Goal: Task Accomplishment & Management: Use online tool/utility

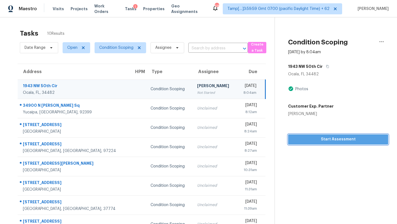
click at [308, 138] on span "Start Assessment" at bounding box center [338, 139] width 91 height 7
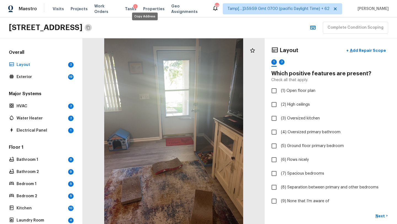
click at [90, 28] on icon "Copy Address" at bounding box center [88, 27] width 4 height 4
click at [92, 30] on button "Copy Address" at bounding box center [88, 27] width 7 height 7
click at [90, 27] on icon "Copy Address" at bounding box center [88, 28] width 4 height 4
click at [113, 0] on div "Maestro Visits Projects Work Orders Tasks 1 Properties Geo Assignments 686 Tamp…" at bounding box center [198, 8] width 397 height 17
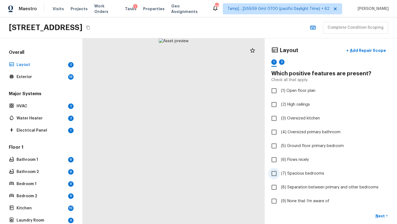
scroll to position [45, 0]
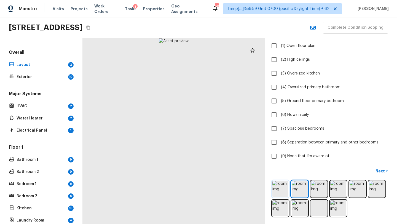
click at [283, 188] on img at bounding box center [280, 189] width 16 height 16
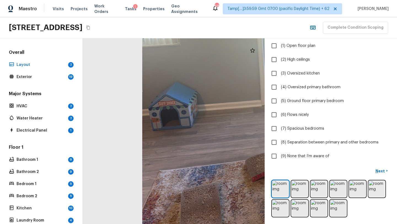
drag, startPoint x: 143, startPoint y: 148, endPoint x: 226, endPoint y: 142, distance: 83.7
click at [226, 142] on div at bounding box center [291, 88] width 390 height 398
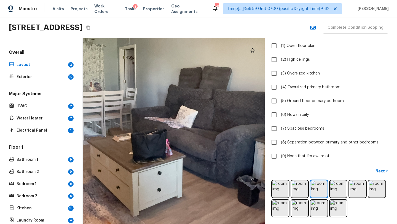
drag, startPoint x: 148, startPoint y: 154, endPoint x: 241, endPoint y: 163, distance: 93.4
click at [241, 164] on div at bounding box center [156, 117] width 564 height 575
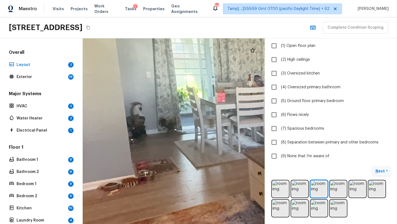
drag, startPoint x: 186, startPoint y: 148, endPoint x: 384, endPoint y: 168, distance: 199.2
click at [385, 168] on div "Layout + Add Repair Scope 1 2 Which positive features are present? Check all th…" at bounding box center [240, 131] width 314 height 186
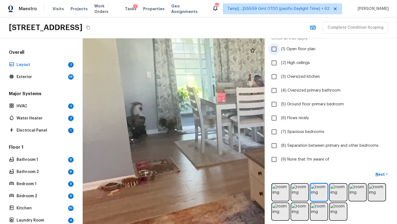
scroll to position [0, 0]
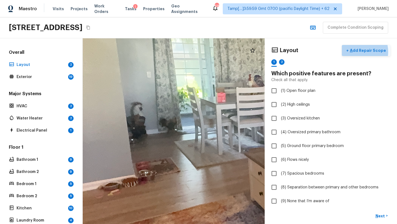
click at [361, 52] on p "Add Repair Scope" at bounding box center [367, 51] width 37 height 6
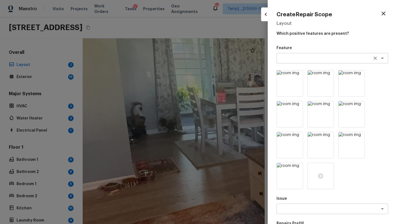
click at [313, 60] on textarea at bounding box center [324, 58] width 91 height 6
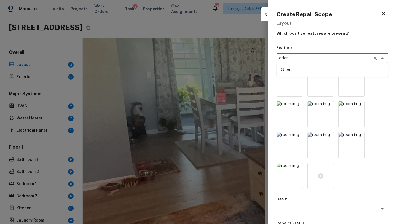
click at [309, 69] on li "Odor" at bounding box center [333, 70] width 112 height 9
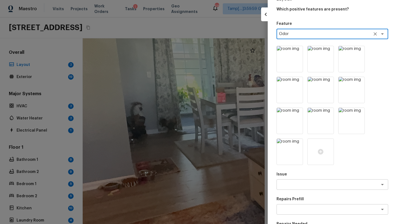
scroll to position [42, 0]
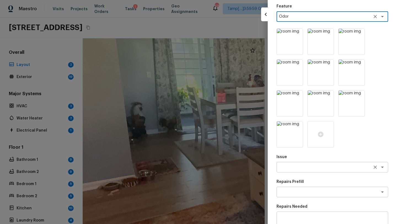
type textarea "Odor"
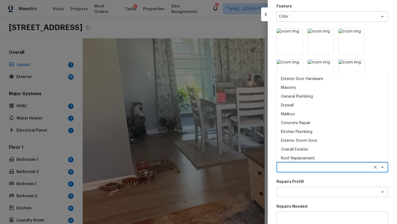
click at [297, 165] on textarea at bounding box center [324, 167] width 91 height 6
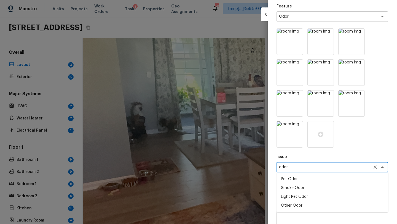
click at [287, 195] on li "Light Pet Odor" at bounding box center [333, 196] width 112 height 9
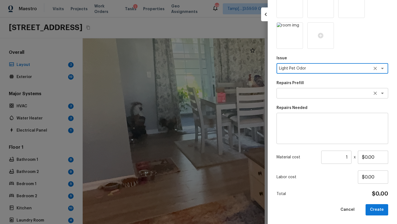
type textarea "Light Pet Odor"
click at [310, 93] on textarea at bounding box center [324, 93] width 91 height 6
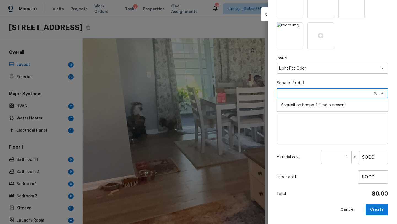
click at [306, 104] on li "Acquisition Scope: 1-2 pets present" at bounding box center [333, 105] width 112 height 9
type textarea "Acquisition Scope: 1-2 pets present"
type input "$575.00"
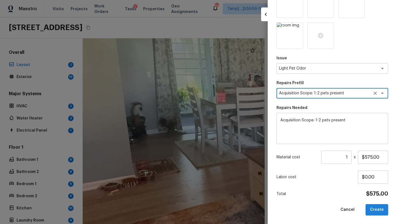
click at [375, 209] on button "Create" at bounding box center [377, 209] width 23 height 11
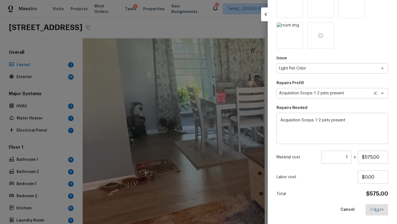
type input "$0.00"
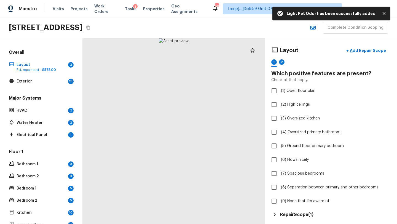
scroll to position [56, 0]
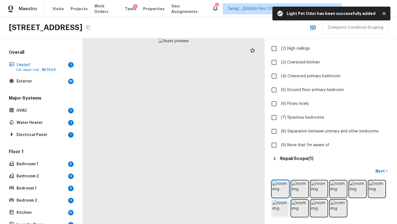
click at [286, 202] on img at bounding box center [280, 208] width 16 height 16
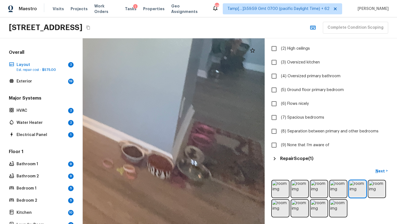
drag, startPoint x: 224, startPoint y: 174, endPoint x: 222, endPoint y: 165, distance: 9.9
click at [222, 165] on div at bounding box center [18, 28] width 602 height 614
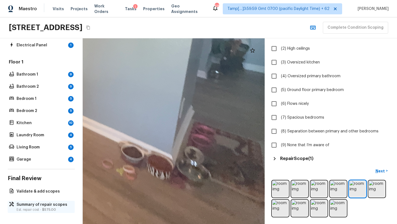
click at [36, 211] on p "Est. repair cost - $575.00" at bounding box center [44, 209] width 55 height 4
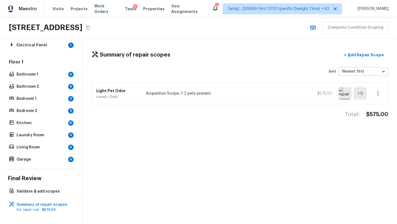
click at [379, 95] on icon "button" at bounding box center [378, 93] width 7 height 7
click at [373, 107] on li "Edit" at bounding box center [380, 109] width 26 height 17
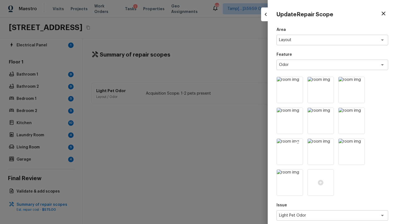
scroll to position [85, 0]
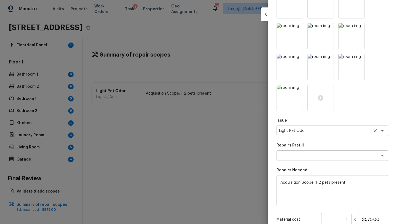
click at [322, 132] on textarea "Light Pet Odor" at bounding box center [324, 131] width 91 height 6
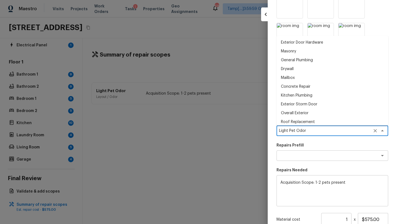
click at [322, 132] on textarea "Light Pet Odor" at bounding box center [324, 131] width 91 height 6
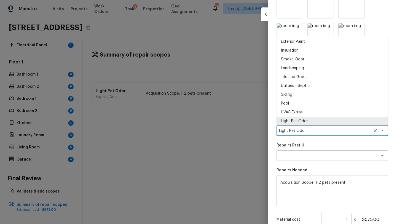
click at [322, 132] on textarea "Light Pet Odor" at bounding box center [324, 131] width 91 height 6
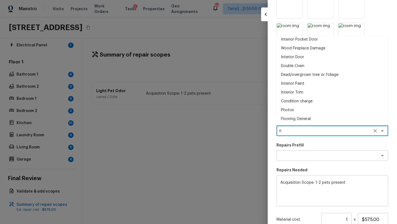
scroll to position [0, 0]
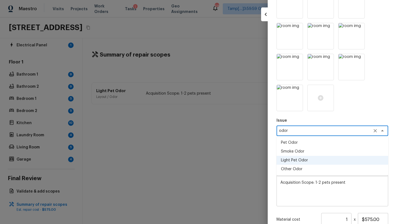
click at [297, 143] on li "Pet Odor" at bounding box center [333, 142] width 112 height 9
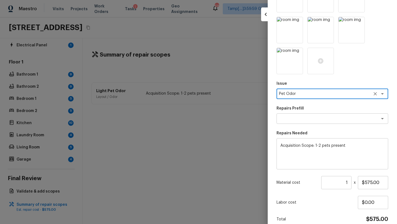
scroll to position [87, 0]
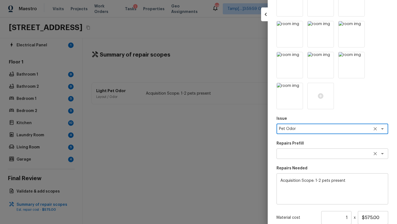
click at [336, 150] on div "x ​" at bounding box center [333, 153] width 112 height 10
type textarea "Pet Odor"
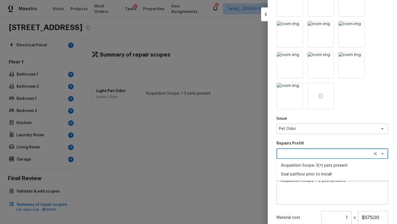
click at [311, 165] on li "Acquisition Scope: 3(+) pets present" at bounding box center [333, 165] width 112 height 9
type textarea "Acquisition Scope: 3(+) pets present"
type input "$1,500.00"
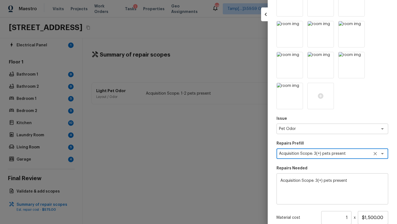
scroll to position [147, 0]
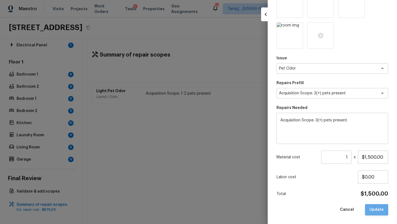
click at [371, 212] on button "Update" at bounding box center [376, 209] width 23 height 11
type input "$0.00"
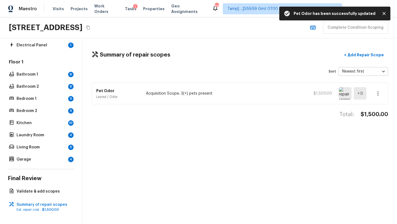
scroll to position [0, 0]
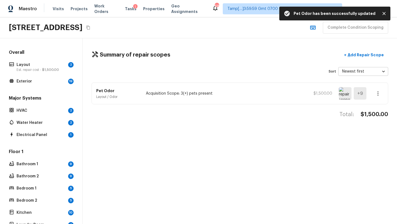
click at [28, 73] on div "Overall Layout 2 Est. repair cost - $1,500.00 Exterior 19" at bounding box center [41, 67] width 67 height 36
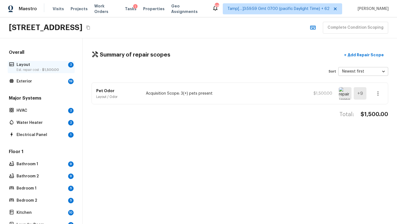
click at [46, 62] on p "Layout" at bounding box center [41, 65] width 49 height 6
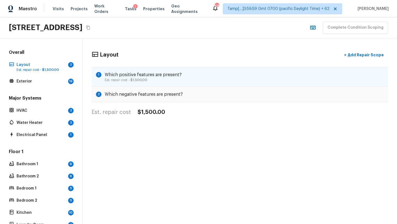
click at [138, 72] on h5 "Which positive features are present?" at bounding box center [143, 75] width 77 height 6
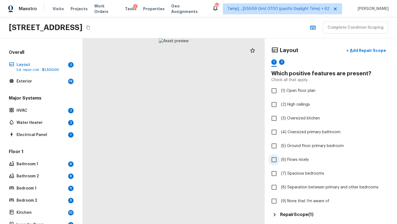
scroll to position [14, 0]
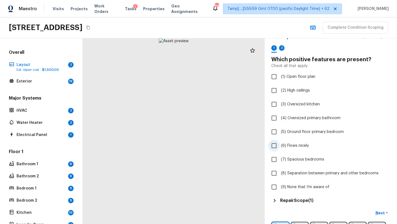
click at [287, 146] on span "(6) Flows nicely" at bounding box center [295, 146] width 28 height 6
click at [280, 146] on input "(6) Flows nicely" at bounding box center [274, 146] width 12 height 12
checkbox input "true"
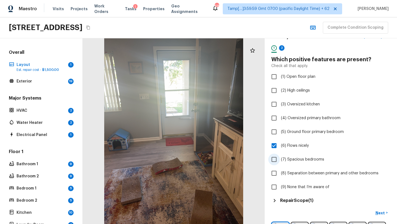
click at [289, 163] on label "(7) Spacious bedrooms" at bounding box center [327, 160] width 118 height 12
click at [280, 163] on input "(7) Spacious bedrooms" at bounding box center [274, 160] width 12 height 12
checkbox input "true"
click at [379, 214] on p "Next" at bounding box center [381, 213] width 10 height 6
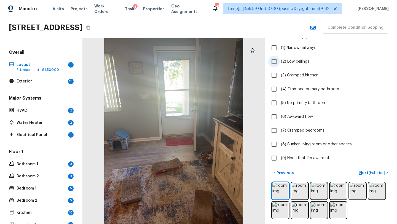
scroll to position [45, 0]
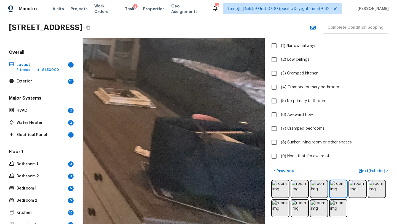
drag, startPoint x: 229, startPoint y: 167, endPoint x: 140, endPoint y: 161, distance: 89.2
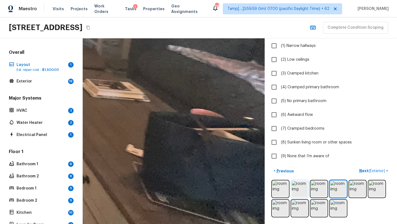
drag, startPoint x: 140, startPoint y: 161, endPoint x: 292, endPoint y: 189, distance: 153.9
click at [280, 177] on div "Layout + Add Repair Scope 1 2 Which negative features are present? Check all th…" at bounding box center [240, 131] width 314 height 186
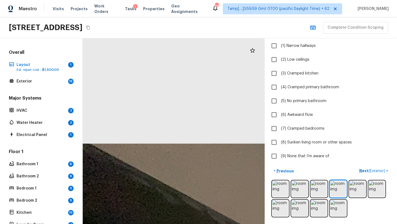
click at [368, 186] on div at bounding box center [330, 198] width 119 height 37
click at [379, 187] on img at bounding box center [377, 189] width 16 height 16
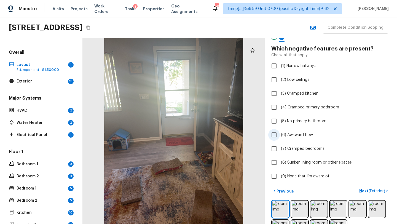
scroll to position [27, 0]
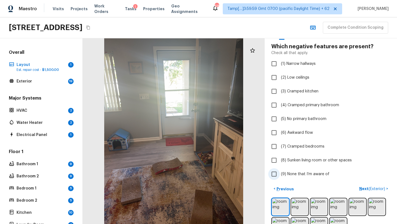
click at [285, 172] on span "(9) None that I’m aware of" at bounding box center [305, 174] width 49 height 6
click at [280, 172] on input "(9) None that I’m aware of" at bounding box center [274, 174] width 12 height 12
checkbox input "true"
click at [362, 189] on p "Next ( Exterior )" at bounding box center [372, 189] width 27 height 6
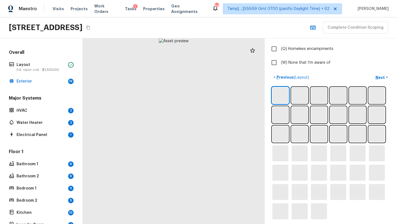
scroll to position [193, 0]
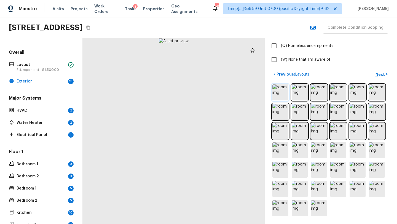
click at [279, 95] on img at bounding box center [280, 92] width 16 height 16
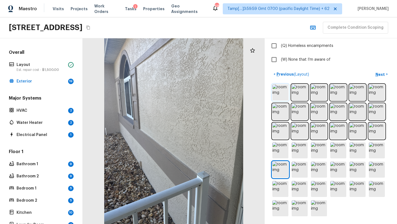
click at [280, 94] on img at bounding box center [280, 92] width 16 height 16
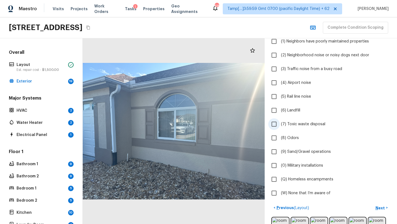
scroll to position [0, 0]
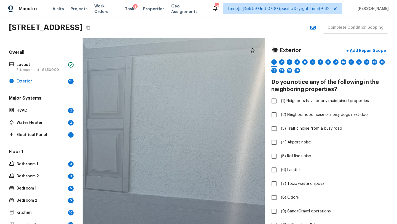
drag, startPoint x: 179, startPoint y: 162, endPoint x: 126, endPoint y: 25, distance: 146.4
click at [126, 26] on div "Maestro Visits Projects Work Orders Tasks 1 Properties Geo Assignments 686 Tamp…" at bounding box center [198, 112] width 397 height 224
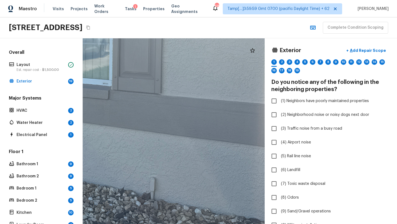
drag, startPoint x: 192, startPoint y: 139, endPoint x: 225, endPoint y: 105, distance: 48.0
click at [226, 105] on div at bounding box center [35, 48] width 623 height 635
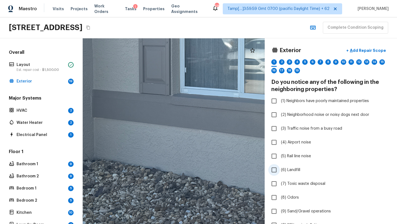
drag, startPoint x: 157, startPoint y: 145, endPoint x: 379, endPoint y: 175, distance: 223.9
click at [379, 175] on div "Exterior + Add Repair Scope 1 2 3 4 5 6 7 8 9 10 11 12 13 14 15 16 17 18 19 Do …" at bounding box center [240, 131] width 314 height 186
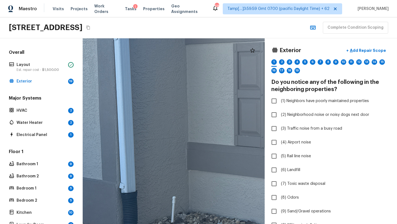
drag, startPoint x: 140, startPoint y: 149, endPoint x: 189, endPoint y: 224, distance: 89.5
click at [189, 224] on html "Maestro Visits Projects Work Orders Tasks 1 Properties Geo Assignments 686 Tamp…" at bounding box center [198, 112] width 397 height 224
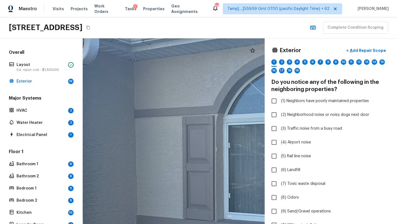
drag, startPoint x: 138, startPoint y: 81, endPoint x: 127, endPoint y: 135, distance: 55.1
click at [127, 135] on div at bounding box center [280, 192] width 623 height 635
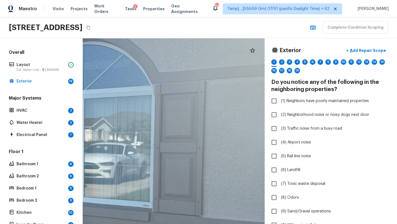
drag, startPoint x: 222, startPoint y: 139, endPoint x: 18, endPoint y: 118, distance: 205.2
click at [18, 118] on div "Overall Layout Est. repair cost - $1,500.00 Exterior 19 Major Systems HVAC 2 Wa…" at bounding box center [198, 131] width 397 height 186
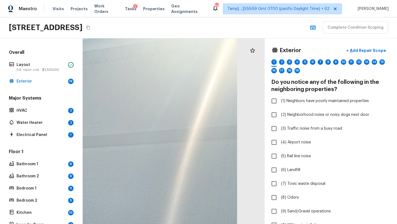
drag, startPoint x: 197, startPoint y: 149, endPoint x: 0, endPoint y: 219, distance: 209.5
click at [0, 219] on div "Overall Layout Est. repair cost - $1,500.00 Exterior 19 Major Systems HVAC 2 Wa…" at bounding box center [198, 131] width 397 height 186
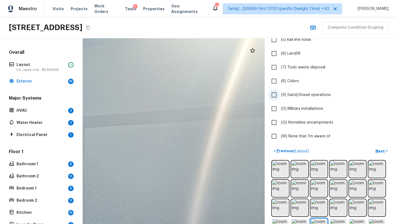
scroll to position [180, 0]
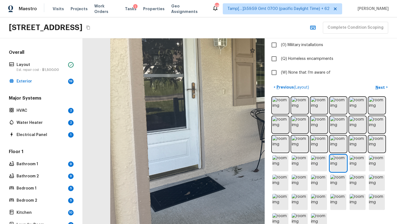
drag, startPoint x: 181, startPoint y: 157, endPoint x: 397, endPoint y: 117, distance: 219.1
click at [397, 117] on div "Exterior + Add Repair Scope 1 2 3 4 5 6 7 8 9 10 11 12 13 14 15 16 17 18 19 Do …" at bounding box center [240, 131] width 314 height 186
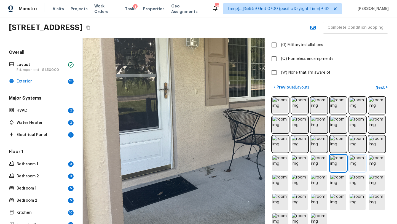
click at [360, 165] on img at bounding box center [358, 163] width 16 height 16
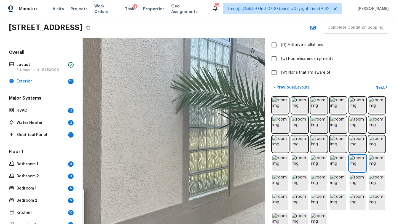
drag, startPoint x: 181, startPoint y: 180, endPoint x: 199, endPoint y: 224, distance: 47.3
click at [199, 224] on html "Maestro Visits Projects Work Orders Tasks 1 Properties Geo Assignments 686 Tamp…" at bounding box center [198, 112] width 397 height 224
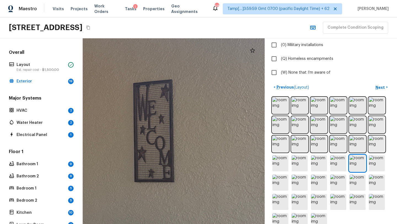
drag, startPoint x: 213, startPoint y: 152, endPoint x: 394, endPoint y: 203, distance: 188.0
click at [394, 203] on div "Exterior + Add Repair Scope 1 2 3 4 5 6 7 8 9 10 11 12 13 14 15 16 17 18 19 Do …" at bounding box center [240, 131] width 314 height 186
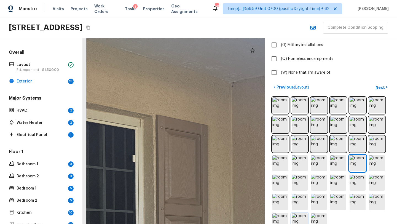
drag, startPoint x: 151, startPoint y: 154, endPoint x: 301, endPoint y: 222, distance: 165.2
click at [301, 223] on div "Exterior + Add Repair Scope 1 2 3 4 5 6 7 8 9 10 11 12 13 14 15 16 17 18 19 Do …" at bounding box center [240, 131] width 314 height 186
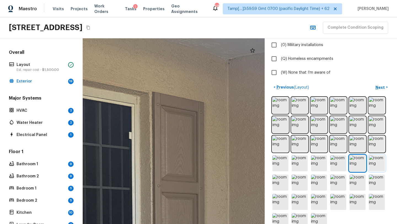
click at [376, 163] on img at bounding box center [377, 163] width 16 height 16
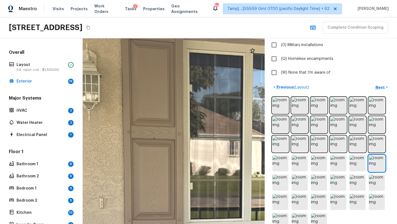
drag, startPoint x: 149, startPoint y: 130, endPoint x: 116, endPoint y: 221, distance: 97.3
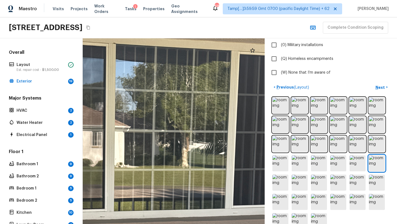
drag, startPoint x: 121, startPoint y: 202, endPoint x: 0, endPoint y: 224, distance: 123.3
click at [0, 224] on html "Maestro Visits Projects Work Orders Tasks 1 Properties Geo Assignments 686 Tamp…" at bounding box center [198, 112] width 397 height 224
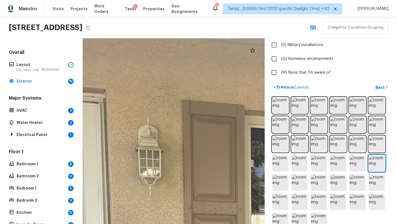
drag, startPoint x: 198, startPoint y: 104, endPoint x: 397, endPoint y: 192, distance: 217.5
click at [397, 190] on div "Exterior + Add Repair Scope 1 2 3 4 5 6 7 8 9 10 11 12 13 14 15 16 17 18 19 Do …" at bounding box center [240, 131] width 314 height 186
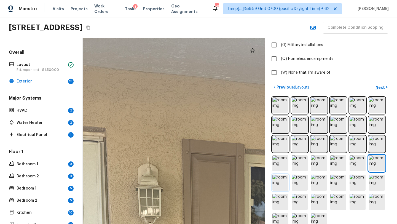
click at [281, 187] on img at bounding box center [280, 183] width 16 height 16
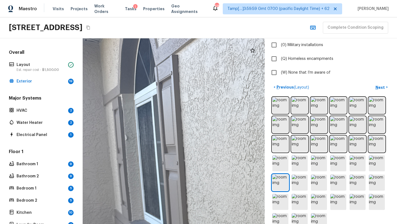
drag, startPoint x: 151, startPoint y: 108, endPoint x: 354, endPoint y: 211, distance: 227.3
click at [354, 211] on div "Exterior + Add Repair Scope 1 2 3 4 5 6 7 8 9 10 11 12 13 14 15 16 17 18 19 Do …" at bounding box center [240, 131] width 314 height 186
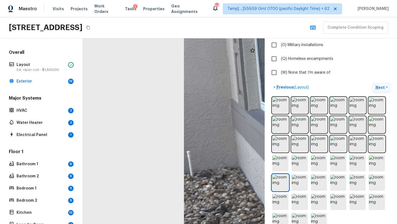
drag, startPoint x: 259, startPoint y: 211, endPoint x: 375, endPoint y: 88, distance: 168.9
click at [375, 88] on div "Exterior + Add Repair Scope 1 2 3 4 5 6 7 8 9 10 11 12 13 14 15 16 17 18 19 Do …" at bounding box center [240, 131] width 314 height 186
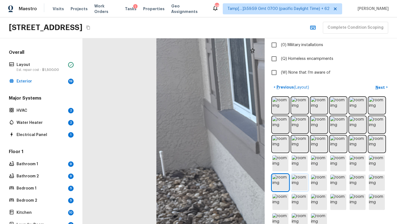
click at [297, 183] on img at bounding box center [300, 183] width 16 height 16
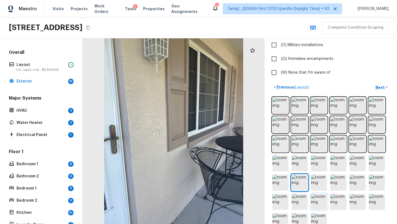
click at [323, 201] on img at bounding box center [319, 202] width 16 height 16
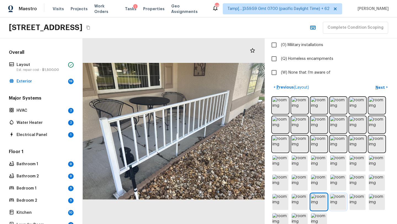
click at [336, 201] on img at bounding box center [338, 202] width 16 height 16
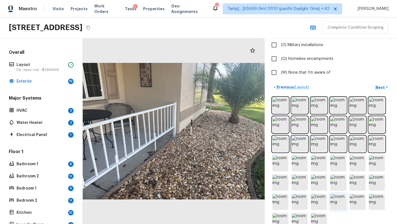
scroll to position [193, 0]
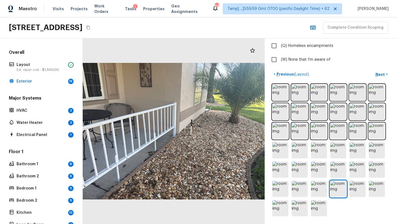
click at [309, 210] on div at bounding box center [330, 150] width 119 height 134
click at [313, 210] on img at bounding box center [319, 208] width 16 height 16
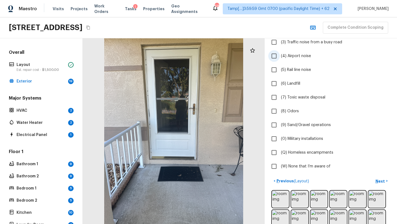
scroll to position [117, 0]
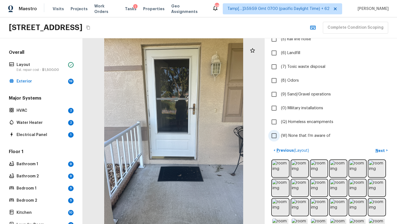
click at [286, 134] on span "(W) None that I’m aware of" at bounding box center [306, 136] width 50 height 6
click at [280, 134] on input "(W) None that I’m aware of" at bounding box center [274, 136] width 12 height 12
checkbox input "true"
click at [379, 146] on button "Next >" at bounding box center [382, 150] width 18 height 9
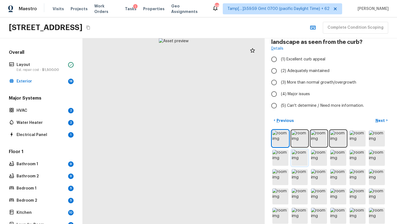
scroll to position [22, 0]
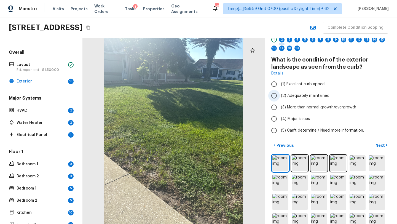
click at [294, 100] on label "(2) Adequately maintained" at bounding box center [327, 96] width 118 height 12
click at [280, 100] on input "(2) Adequately maintained" at bounding box center [274, 96] width 12 height 12
radio input "true"
click at [384, 143] on p "Next" at bounding box center [381, 146] width 10 height 6
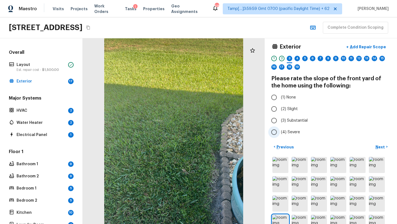
scroll to position [0, 0]
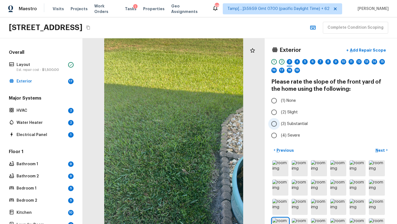
click at [280, 120] on label "(3) Substantial" at bounding box center [327, 124] width 118 height 12
click at [280, 120] on input "(3) Substantial" at bounding box center [274, 124] width 12 height 12
radio input "true"
click at [387, 147] on button "Next >" at bounding box center [382, 150] width 18 height 9
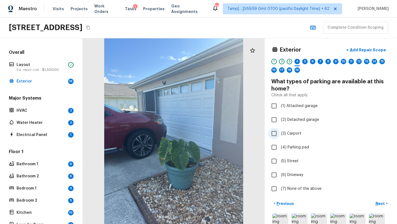
scroll to position [13, 0]
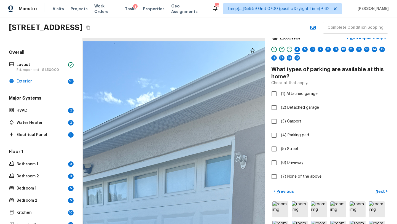
drag, startPoint x: 186, startPoint y: 92, endPoint x: 222, endPoint y: 222, distance: 134.9
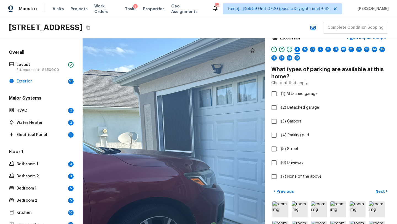
drag, startPoint x: 173, startPoint y: 151, endPoint x: 303, endPoint y: 74, distance: 150.2
click at [303, 74] on div "Exterior + Add Repair Scope 1 2 3 4 5 6 7 8 9 10 11 12 13 14 15 16 17 18 19 Wha…" at bounding box center [240, 131] width 314 height 186
click at [301, 93] on span "(1) Attached garage" at bounding box center [299, 94] width 37 height 6
click at [280, 93] on input "(1) Attached garage" at bounding box center [274, 94] width 12 height 12
checkbox input "true"
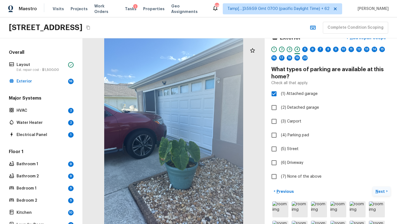
click at [379, 194] on p "Next" at bounding box center [381, 192] width 10 height 6
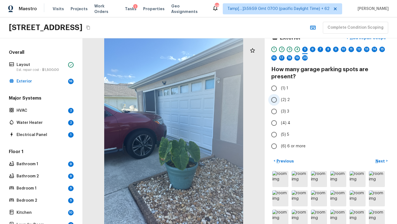
click at [274, 99] on input "(2) 2" at bounding box center [274, 100] width 12 height 12
radio input "true"
click at [376, 162] on p "Next" at bounding box center [381, 161] width 10 height 6
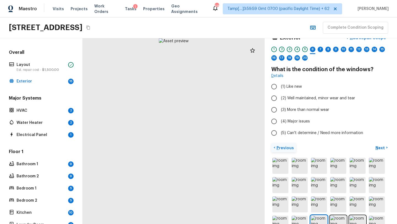
click at [282, 148] on p "Previous" at bounding box center [284, 148] width 18 height 6
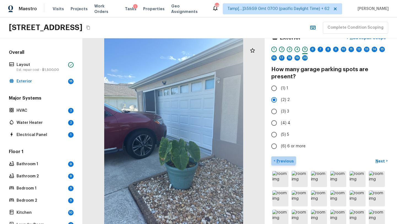
click at [282, 159] on p "Previous" at bounding box center [284, 161] width 18 height 6
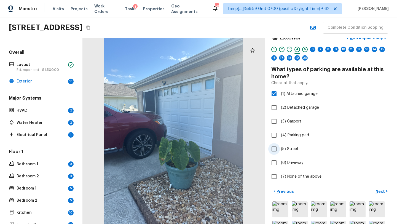
scroll to position [23, 0]
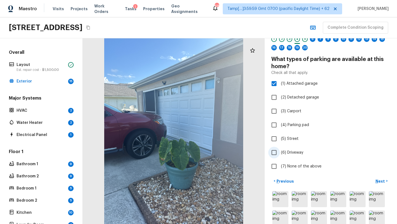
click at [282, 155] on span "(6) Driveway" at bounding box center [292, 153] width 22 height 6
click at [280, 155] on input "(6) Driveway" at bounding box center [274, 153] width 12 height 12
checkbox input "true"
click at [382, 181] on p "Next" at bounding box center [381, 181] width 10 height 6
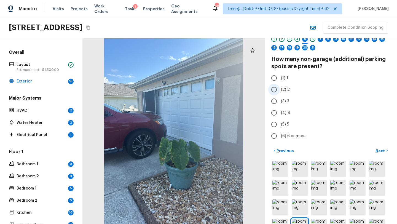
click at [281, 84] on label "(2) 2" at bounding box center [327, 90] width 118 height 12
click at [280, 84] on input "(2) 2" at bounding box center [274, 90] width 12 height 12
radio input "true"
click at [385, 151] on button "Next >" at bounding box center [382, 150] width 18 height 9
click at [380, 150] on p "Next" at bounding box center [381, 151] width 10 height 6
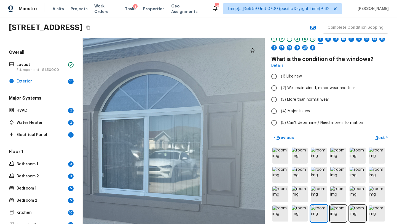
drag, startPoint x: 196, startPoint y: 122, endPoint x: 141, endPoint y: 181, distance: 80.2
click at [141, 181] on div at bounding box center [142, 172] width 483 height 492
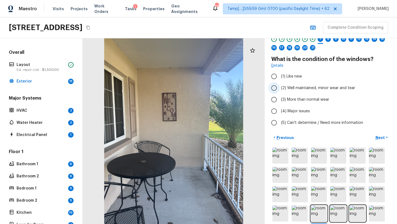
scroll to position [16, 0]
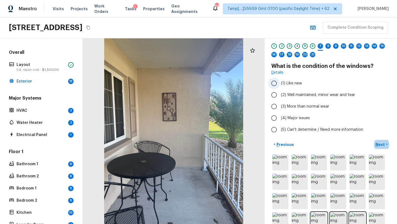
click at [329, 82] on label "(1) Like new" at bounding box center [327, 83] width 118 height 12
click at [280, 82] on input "(1) Like new" at bounding box center [274, 83] width 12 height 12
radio input "true"
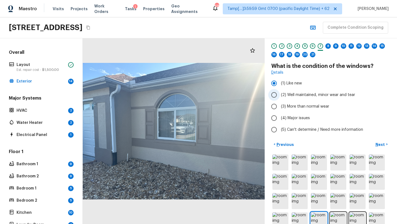
click at [302, 92] on span "(2) Well maintained, minor wear and tear" at bounding box center [318, 95] width 74 height 6
click at [280, 92] on input "(2) Well maintained, minor wear and tear" at bounding box center [274, 95] width 12 height 12
radio input "true"
click at [380, 143] on p "Next" at bounding box center [381, 145] width 10 height 6
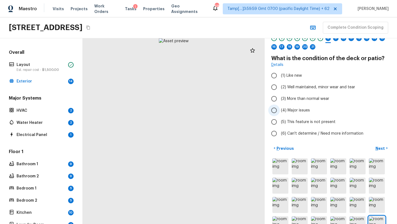
scroll to position [23, 0]
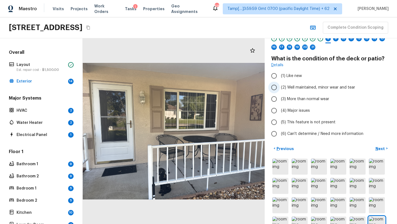
click at [293, 84] on label "(2) Well maintained, minor wear and tear" at bounding box center [327, 88] width 118 height 12
click at [280, 84] on input "(2) Well maintained, minor wear and tear" at bounding box center [274, 88] width 12 height 12
radio input "true"
click at [380, 151] on button "Next >" at bounding box center [382, 148] width 18 height 9
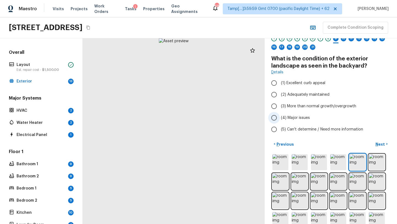
click at [314, 117] on label "(4) Major issues" at bounding box center [327, 118] width 118 height 12
click at [280, 117] on input "(4) Major issues" at bounding box center [274, 118] width 12 height 12
radio input "true"
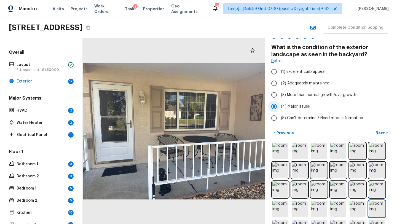
scroll to position [35, 0]
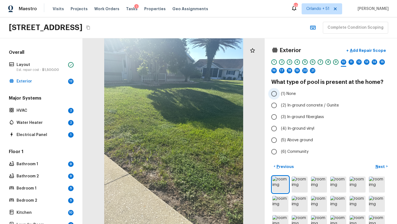
click at [287, 98] on label "(1) None" at bounding box center [327, 94] width 118 height 12
click at [280, 98] on input "(1) None" at bounding box center [274, 94] width 12 height 12
radio input "true"
click at [384, 168] on p "Next" at bounding box center [381, 167] width 10 height 6
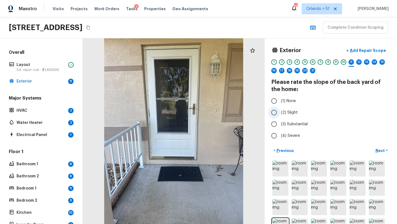
click at [281, 115] on label "(2) Slight" at bounding box center [327, 113] width 118 height 12
click at [280, 115] on input "(2) Slight" at bounding box center [274, 113] width 12 height 12
radio input "true"
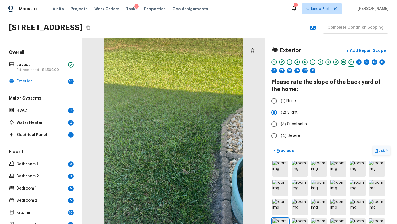
click at [380, 149] on p "Next" at bounding box center [381, 151] width 10 height 6
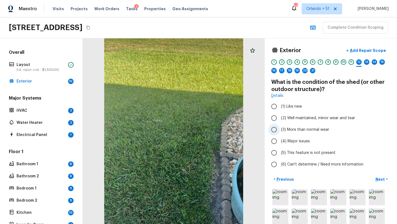
scroll to position [10, 0]
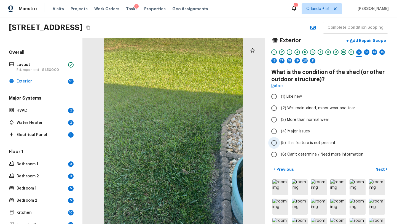
click at [294, 140] on span "(5) This feature is not present" at bounding box center [308, 143] width 55 height 6
click at [280, 140] on input "(5) This feature is not present" at bounding box center [274, 143] width 12 height 12
radio input "true"
click at [382, 170] on p "Next" at bounding box center [381, 170] width 10 height 6
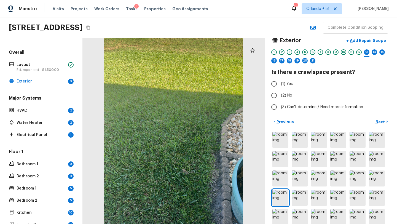
scroll to position [15, 0]
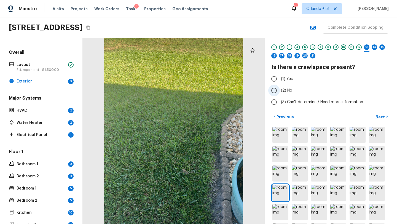
click at [278, 90] on input "(2) No" at bounding box center [274, 91] width 12 height 12
radio input "true"
click at [385, 116] on p "Next" at bounding box center [381, 117] width 10 height 6
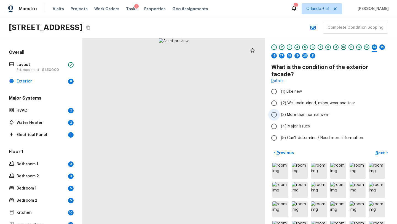
scroll to position [20, 0]
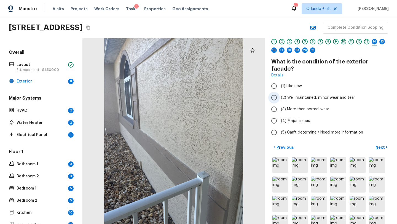
click at [299, 95] on span "(2) Well maintained, minor wear and tear" at bounding box center [318, 98] width 74 height 6
click at [280, 92] on input "(2) Well maintained, minor wear and tear" at bounding box center [274, 98] width 12 height 12
radio input "true"
click at [376, 144] on p "Next" at bounding box center [381, 147] width 10 height 6
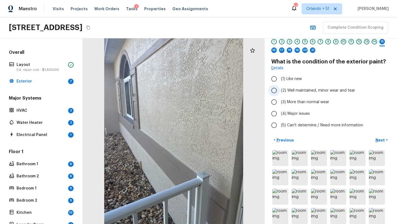
click at [302, 92] on span "(2) Well maintained, minor wear and tear" at bounding box center [318, 91] width 74 height 6
click at [280, 92] on input "(2) Well maintained, minor wear and tear" at bounding box center [274, 91] width 12 height 12
radio input "true"
click at [381, 139] on p "Next" at bounding box center [381, 140] width 10 height 6
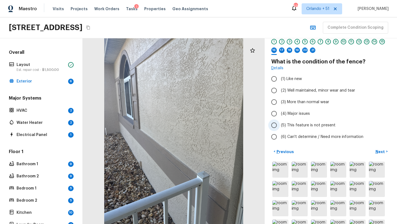
click at [285, 124] on span "(5) This feature is not present" at bounding box center [308, 125] width 55 height 6
click at [280, 124] on input "(5) This feature is not present" at bounding box center [274, 125] width 12 height 12
radio input "true"
click at [379, 151] on p "Next" at bounding box center [381, 152] width 10 height 6
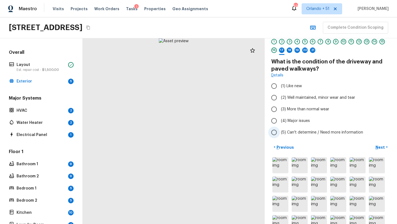
scroll to position [38, 0]
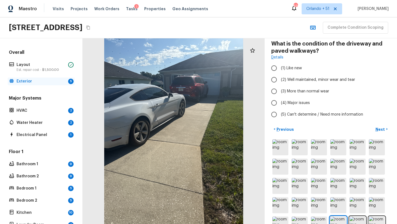
click at [32, 80] on p "Exterior" at bounding box center [41, 82] width 49 height 6
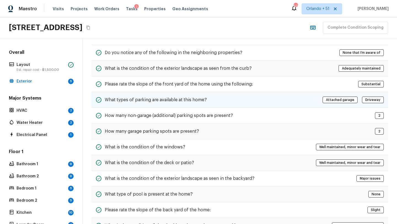
scroll to position [24, 0]
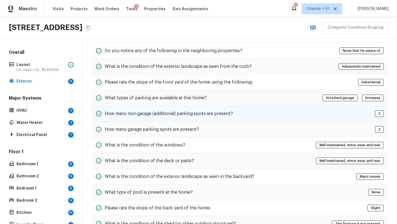
click at [209, 116] on h5 "How many non-garage (additional) parking spots are present?" at bounding box center [169, 114] width 128 height 6
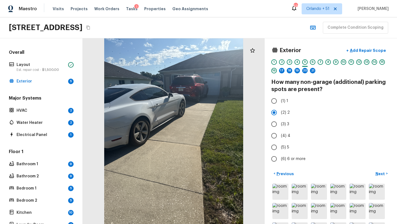
scroll to position [0, 0]
click at [382, 172] on p "Next" at bounding box center [381, 174] width 10 height 6
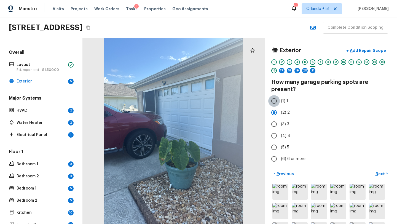
click at [274, 104] on input "(1) 1" at bounding box center [274, 101] width 12 height 12
radio input "true"
click at [378, 175] on p "Next" at bounding box center [381, 174] width 10 height 6
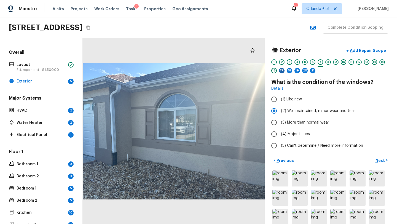
click at [283, 71] on div "17" at bounding box center [282, 71] width 6 height 6
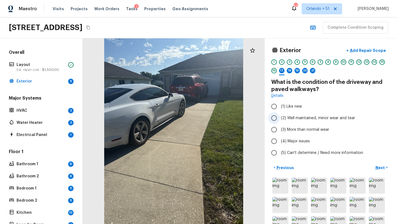
click at [295, 120] on span "(2) Well maintained, minor wear and tear" at bounding box center [318, 118] width 74 height 6
click at [280, 120] on input "(2) Well maintained, minor wear and tear" at bounding box center [274, 118] width 12 height 12
radio input "true"
click at [379, 170] on p "Next" at bounding box center [381, 168] width 10 height 6
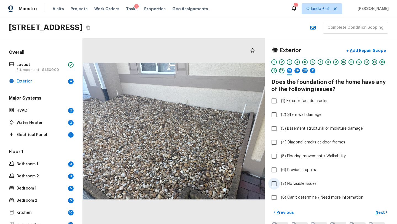
click at [283, 183] on span "(7) No visible issues" at bounding box center [299, 184] width 36 height 6
click at [280, 183] on input "(7) No visible issues" at bounding box center [274, 184] width 12 height 12
checkbox input "true"
click at [378, 212] on p "Next" at bounding box center [381, 213] width 10 height 6
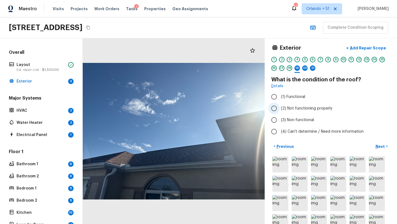
scroll to position [2, 0]
click at [300, 100] on label "(1) Functional" at bounding box center [327, 97] width 118 height 12
click at [280, 100] on input "(1) Functional" at bounding box center [274, 97] width 12 height 12
radio input "true"
click at [381, 145] on p "Next" at bounding box center [381, 147] width 10 height 6
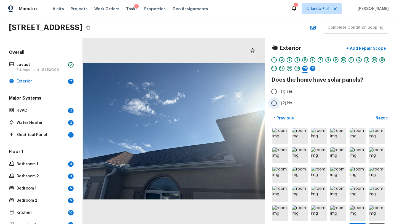
click at [282, 105] on span "(2) No" at bounding box center [286, 103] width 11 height 6
click at [280, 105] on input "(2) No" at bounding box center [274, 103] width 12 height 12
radio input "true"
click at [381, 118] on p "Next" at bounding box center [381, 118] width 10 height 6
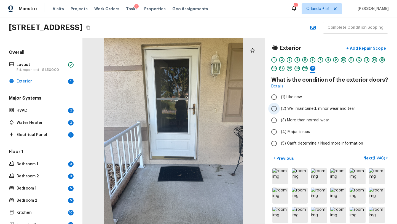
click at [312, 107] on span "(2) Well maintained, minor wear and tear" at bounding box center [318, 109] width 74 height 6
click at [280, 107] on input "(2) Well maintained, minor wear and tear" at bounding box center [274, 109] width 12 height 12
radio input "true"
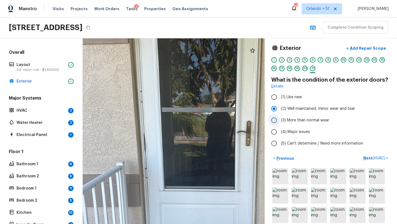
click at [289, 119] on span "(3) More than normal wear" at bounding box center [305, 120] width 48 height 6
click at [280, 119] on input "(3) More than normal wear" at bounding box center [274, 120] width 12 height 12
radio input "true"
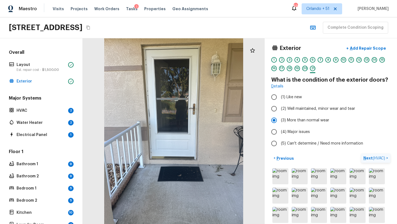
click at [368, 157] on p "Next ( HVAC )" at bounding box center [374, 158] width 23 height 6
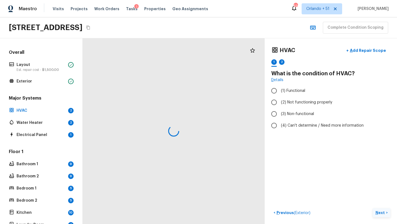
scroll to position [0, 0]
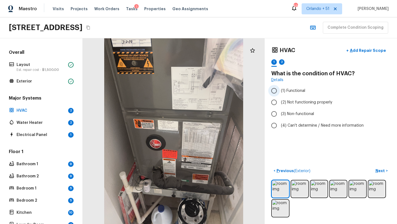
click at [291, 86] on label "(1) Functional" at bounding box center [327, 91] width 118 height 12
click at [280, 86] on input "(1) Functional" at bounding box center [274, 91] width 12 height 12
radio input "true"
click at [378, 172] on p "Next" at bounding box center [381, 171] width 10 height 6
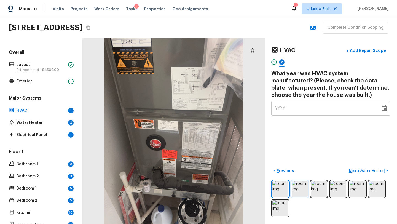
click at [299, 190] on img at bounding box center [300, 189] width 16 height 16
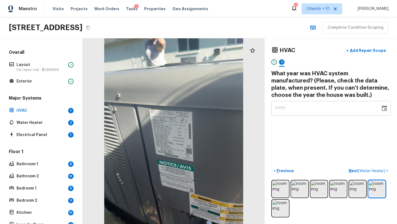
click at [280, 109] on span "YYYY" at bounding box center [280, 108] width 10 height 4
type input "2020"
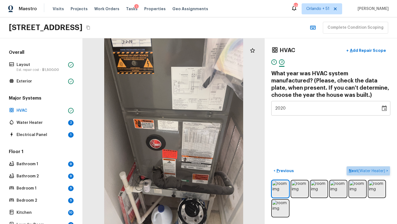
click at [352, 170] on p "Next ( Water Heater )" at bounding box center [367, 171] width 37 height 6
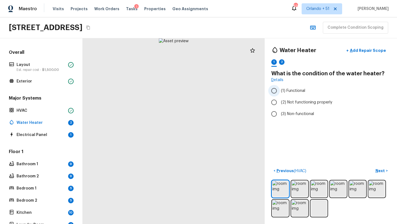
click at [288, 93] on span "(1) Functional" at bounding box center [293, 91] width 24 height 6
click at [280, 93] on input "(1) Functional" at bounding box center [274, 91] width 12 height 12
radio input "true"
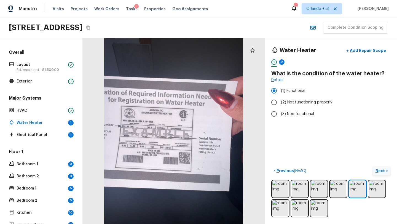
click at [379, 172] on p "Next" at bounding box center [381, 171] width 10 height 6
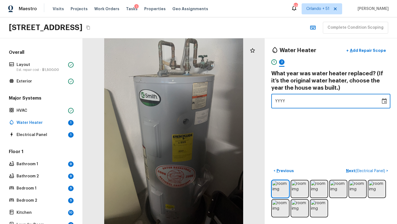
click at [279, 100] on span "YYYY" at bounding box center [280, 101] width 10 height 4
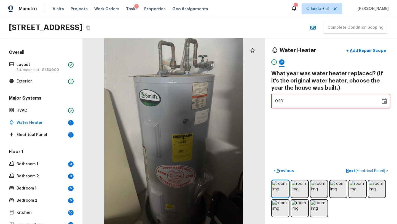
type input "2012"
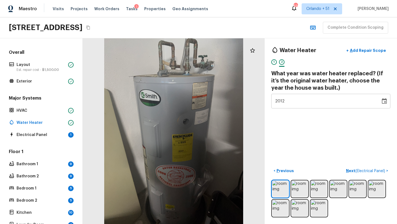
click at [331, 123] on div "Water Heater + Add Repair Scope 1 2 What year was water heater replaced? (If it…" at bounding box center [331, 131] width 132 height 186
click at [347, 172] on p "Next ( Electrical Panel )" at bounding box center [366, 171] width 40 height 6
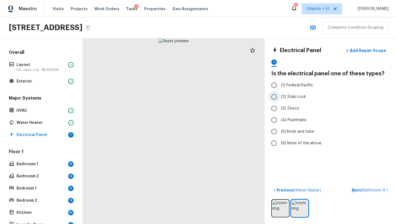
click at [287, 100] on label "(2) Stab-Lock" at bounding box center [327, 97] width 118 height 12
click at [280, 100] on input "(2) Stab-Lock" at bounding box center [274, 97] width 12 height 12
radio input "true"
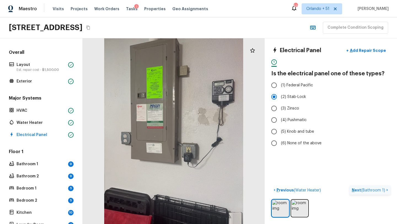
click at [356, 190] on p "Next ( Bathroom 1 )" at bounding box center [369, 190] width 34 height 6
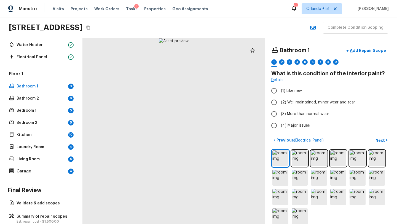
scroll to position [67, 0]
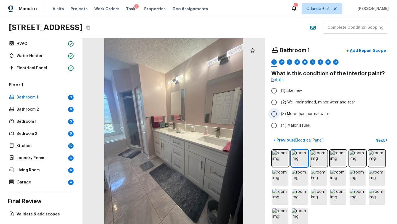
click at [304, 112] on span "(3) More than normal wear" at bounding box center [305, 114] width 48 height 6
click at [280, 112] on input "(3) More than normal wear" at bounding box center [274, 114] width 12 height 12
radio input "true"
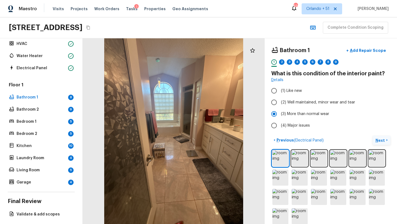
click at [386, 141] on button "Next >" at bounding box center [382, 140] width 18 height 9
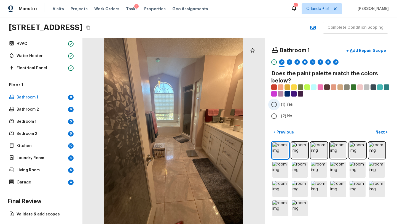
click at [282, 106] on span "(1) Yes" at bounding box center [287, 105] width 12 height 6
click at [280, 106] on input "(1) Yes" at bounding box center [274, 105] width 12 height 12
radio input "true"
click at [384, 130] on p "Next" at bounding box center [381, 132] width 10 height 6
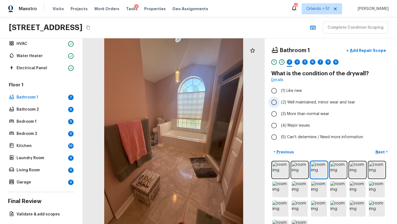
click at [299, 104] on span "(2) Well maintained, minor wear and tear" at bounding box center [318, 103] width 74 height 6
click at [280, 104] on input "(2) Well maintained, minor wear and tear" at bounding box center [274, 103] width 12 height 12
radio input "true"
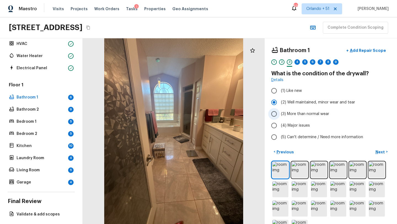
click at [317, 112] on span "(3) More than normal wear" at bounding box center [305, 114] width 48 height 6
click at [280, 112] on input "(3) More than normal wear" at bounding box center [274, 114] width 12 height 12
radio input "true"
click at [381, 151] on p "Next" at bounding box center [381, 152] width 10 height 6
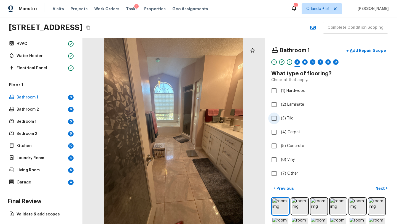
click at [284, 121] on label "(3) Tile" at bounding box center [327, 118] width 118 height 12
click at [280, 121] on input "(3) Tile" at bounding box center [274, 118] width 12 height 12
checkbox input "true"
click at [377, 185] on button "Next >" at bounding box center [382, 188] width 18 height 9
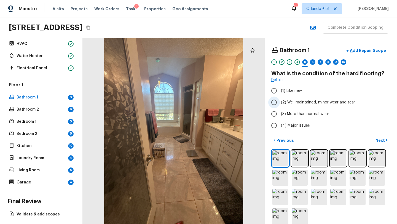
click at [283, 105] on span "(2) Well maintained, minor wear and tear" at bounding box center [318, 103] width 74 height 6
click at [280, 105] on input "(2) Well maintained, minor wear and tear" at bounding box center [274, 103] width 12 height 12
radio input "true"
click at [381, 140] on p "Next" at bounding box center [381, 141] width 10 height 6
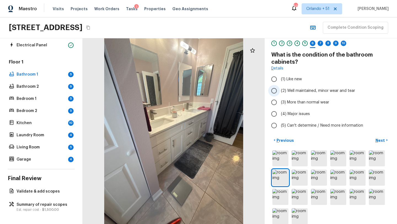
scroll to position [17, 0]
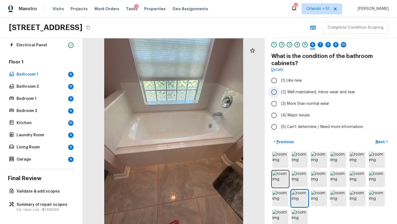
click at [304, 91] on span "(2) Well maintained, minor wear and tear" at bounding box center [318, 92] width 74 height 6
click at [280, 91] on input "(2) Well maintained, minor wear and tear" at bounding box center [274, 92] width 12 height 12
radio input "true"
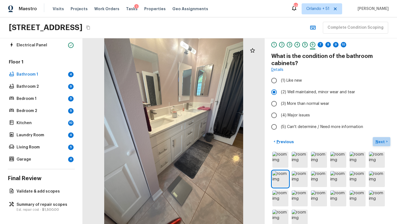
click at [382, 143] on p "Next" at bounding box center [381, 142] width 10 height 6
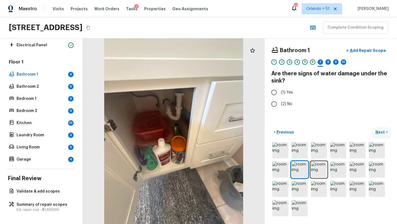
scroll to position [0, 0]
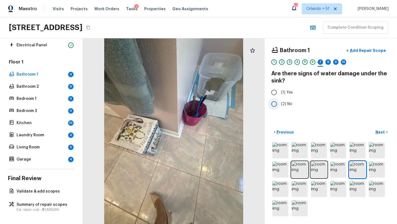
click at [273, 106] on input "(2) No" at bounding box center [274, 104] width 12 height 12
radio input "true"
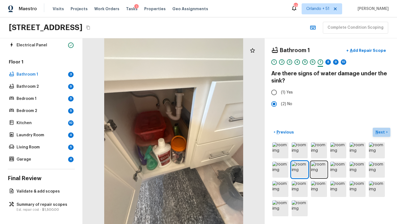
click at [380, 132] on p "Next" at bounding box center [381, 132] width 10 height 6
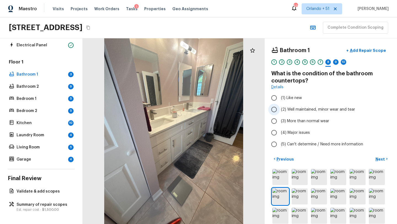
click at [288, 112] on label "(2) Well maintained, minor wear and tear" at bounding box center [327, 110] width 118 height 12
click at [280, 112] on input "(2) Well maintained, minor wear and tear" at bounding box center [274, 110] width 12 height 12
radio input "true"
click at [380, 160] on p "Next" at bounding box center [381, 159] width 10 height 6
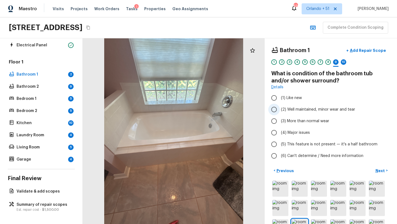
drag, startPoint x: 309, startPoint y: 111, endPoint x: 313, endPoint y: 111, distance: 4.1
click at [309, 111] on span "(2) Well maintained, minor wear and tear" at bounding box center [318, 110] width 74 height 6
click at [280, 111] on input "(2) Well maintained, minor wear and tear" at bounding box center [274, 110] width 12 height 12
radio input "true"
click at [382, 172] on p "Next" at bounding box center [381, 171] width 10 height 6
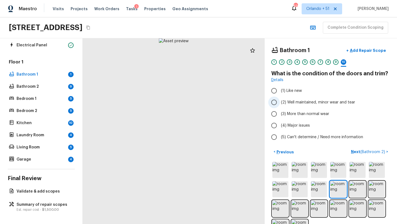
click at [295, 98] on label "(2) Well maintained, minor wear and tear" at bounding box center [327, 103] width 118 height 12
click at [280, 98] on input "(2) Well maintained, minor wear and tear" at bounding box center [274, 103] width 12 height 12
radio input "true"
click at [363, 153] on span "( Bathroom 2 )" at bounding box center [372, 152] width 25 height 4
